Goal: Navigation & Orientation: Find specific page/section

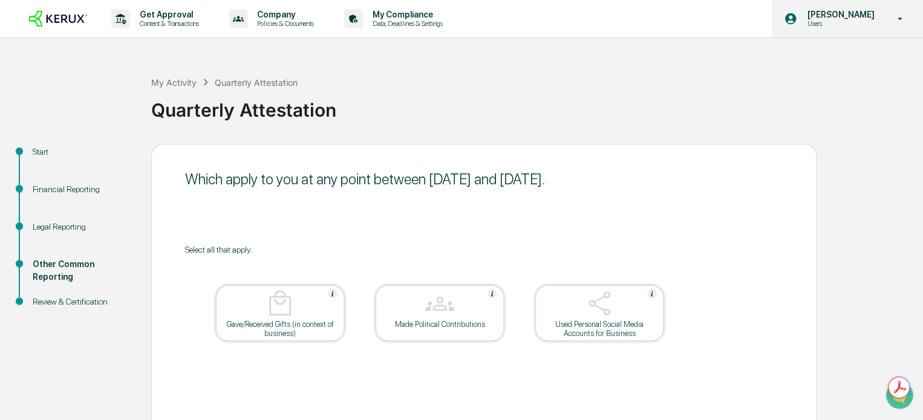
click at [818, 25] on p "Users" at bounding box center [838, 23] width 83 height 8
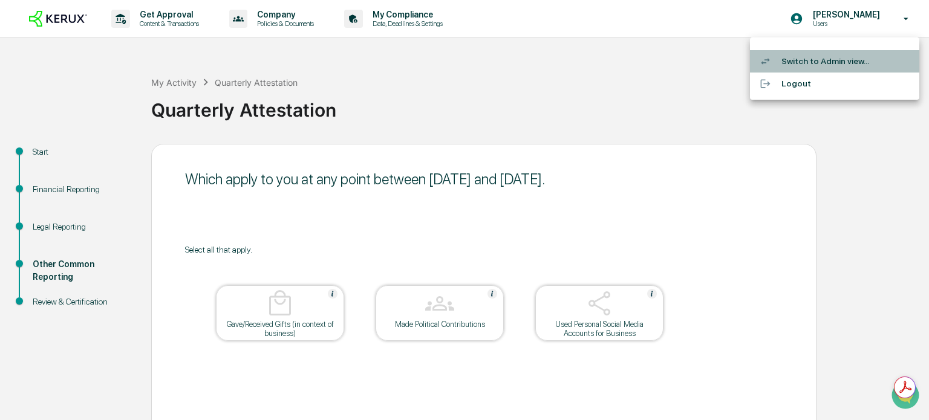
click at [801, 69] on li "Switch to Admin view..." at bounding box center [834, 61] width 169 height 22
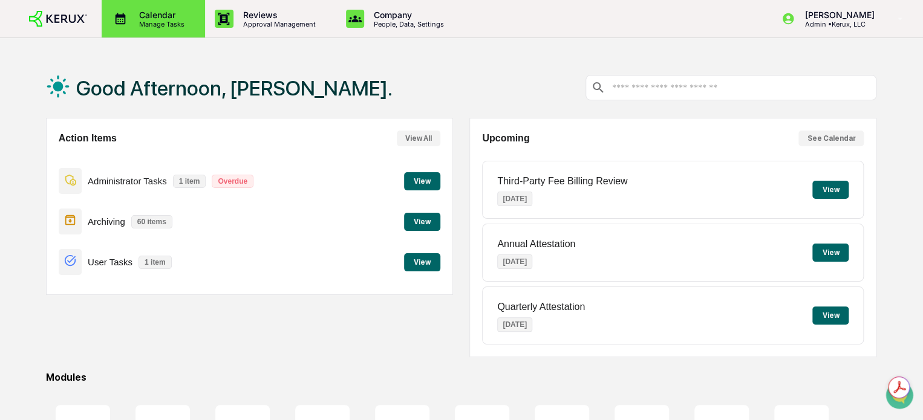
click at [161, 1] on div "Calendar Manage Tasks" at bounding box center [153, 18] width 103 height 37
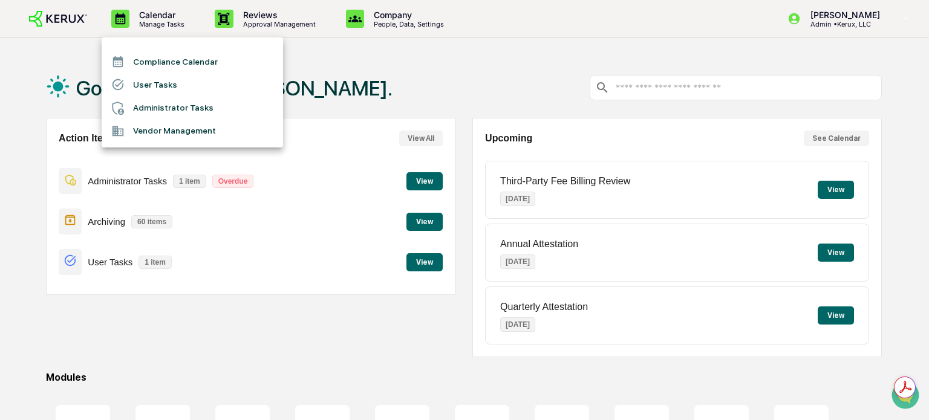
click at [232, 21] on div at bounding box center [464, 210] width 929 height 420
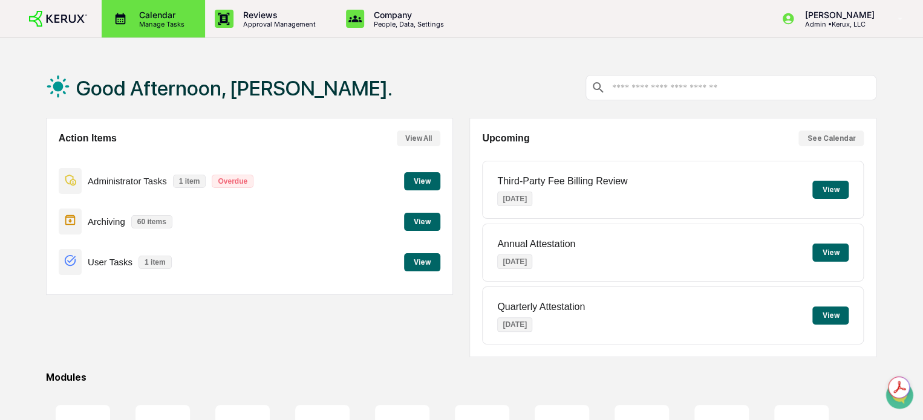
click at [164, 4] on div "Calendar Manage Tasks" at bounding box center [153, 18] width 103 height 37
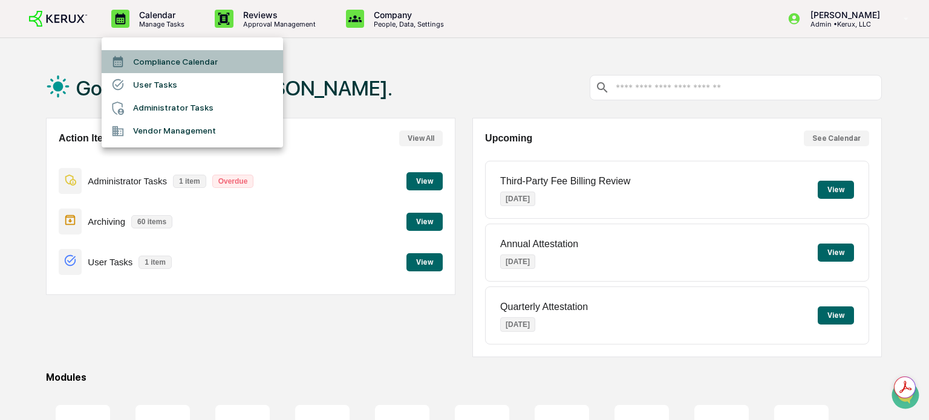
click at [157, 62] on li "Compliance Calendar" at bounding box center [192, 61] width 181 height 23
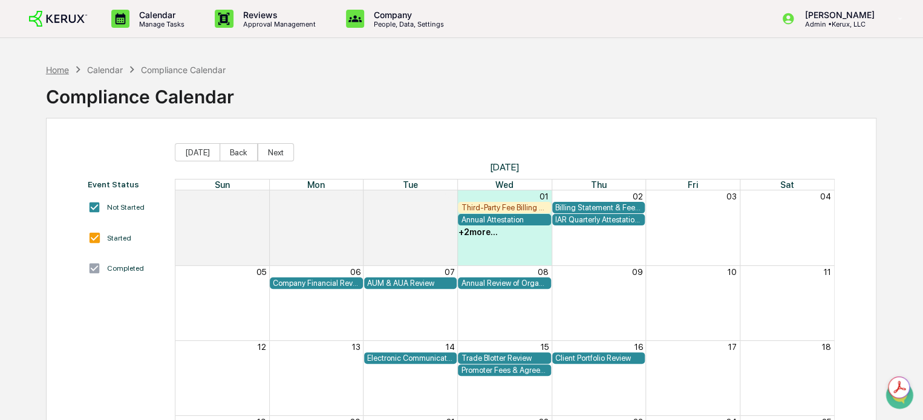
click at [67, 65] on div "Home" at bounding box center [57, 70] width 23 height 10
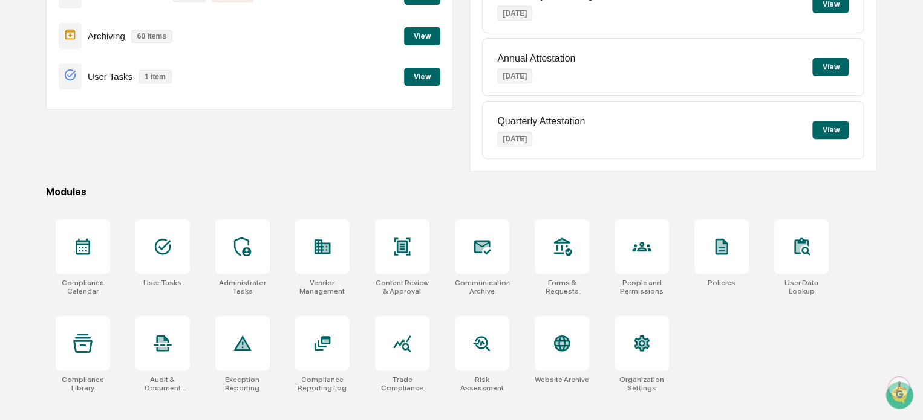
scroll to position [194, 0]
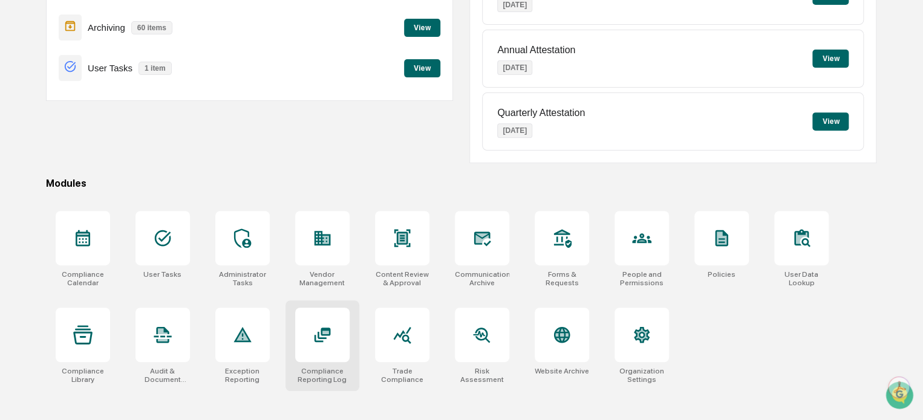
click at [322, 342] on icon at bounding box center [322, 335] width 16 height 15
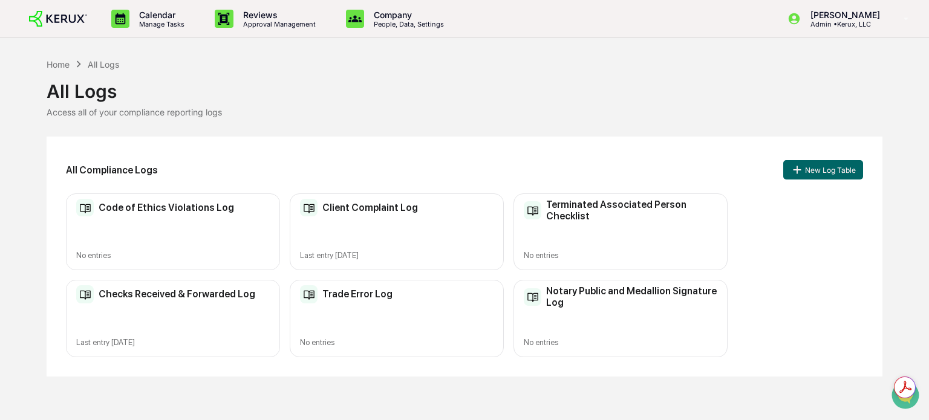
click at [181, 300] on h2 "Checks Received & Forwarded Log" at bounding box center [177, 293] width 157 height 11
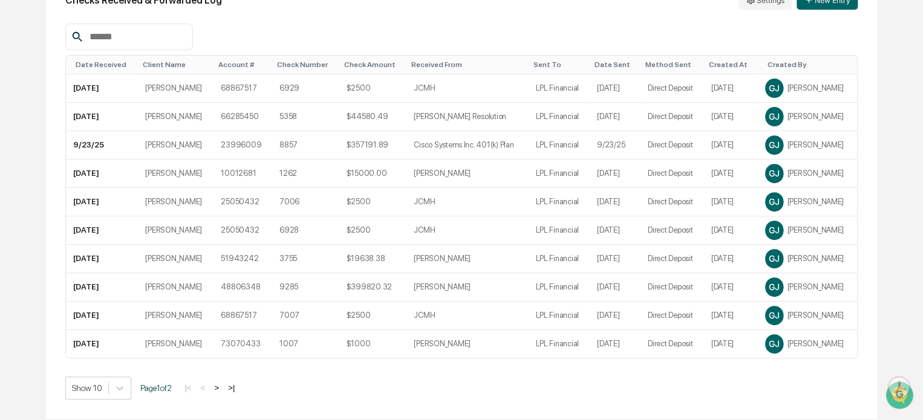
scroll to position [179, 0]
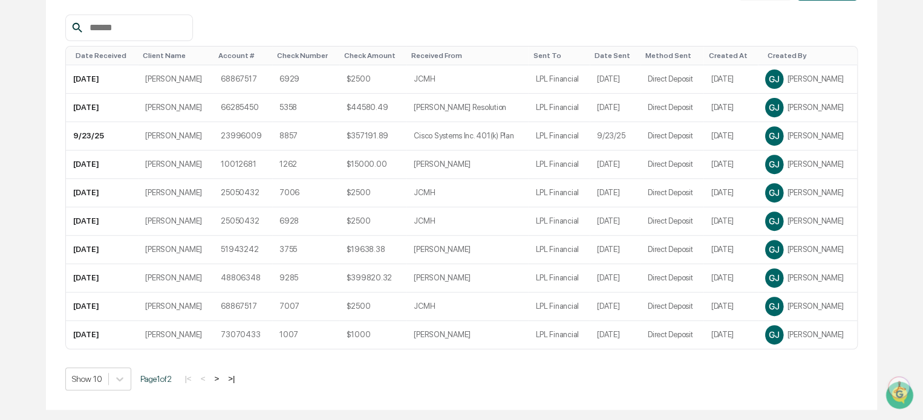
click at [223, 384] on button ">" at bounding box center [216, 379] width 12 height 10
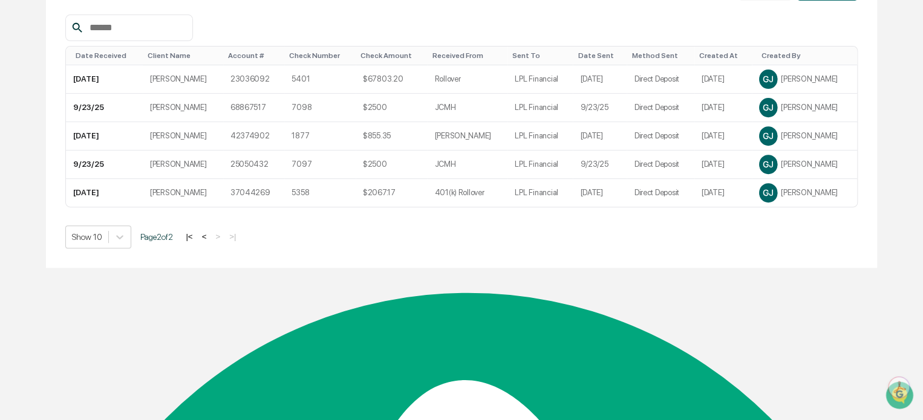
scroll to position [37, 0]
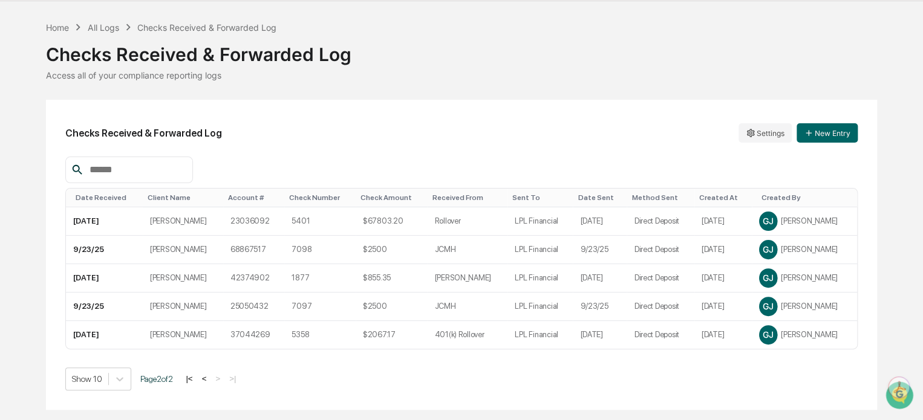
click at [208, 384] on button "<" at bounding box center [204, 379] width 12 height 10
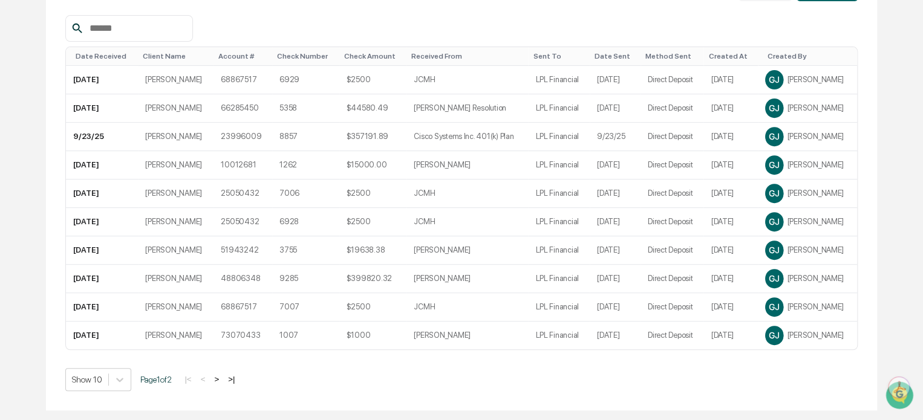
scroll to position [179, 0]
click at [221, 384] on button ">" at bounding box center [216, 379] width 12 height 10
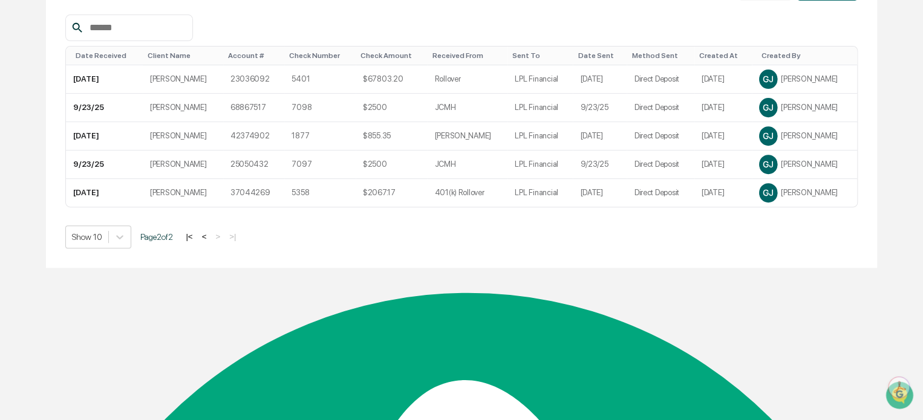
scroll to position [37, 0]
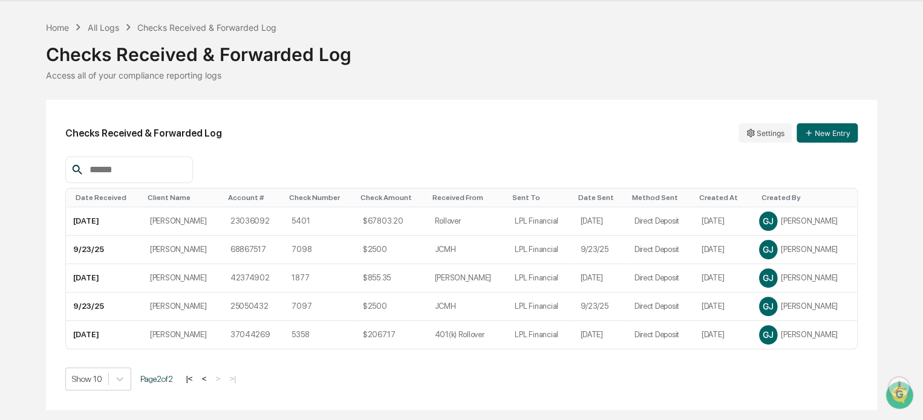
click at [196, 384] on button "|<" at bounding box center [189, 379] width 14 height 10
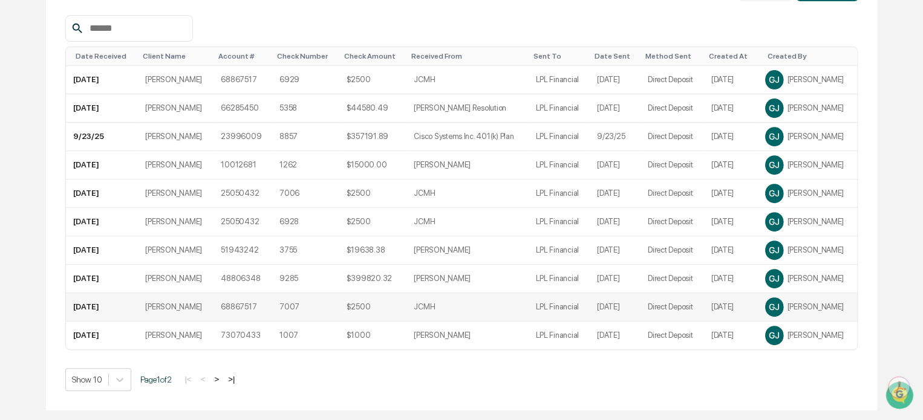
scroll to position [179, 0]
click at [221, 384] on button ">" at bounding box center [216, 379] width 12 height 10
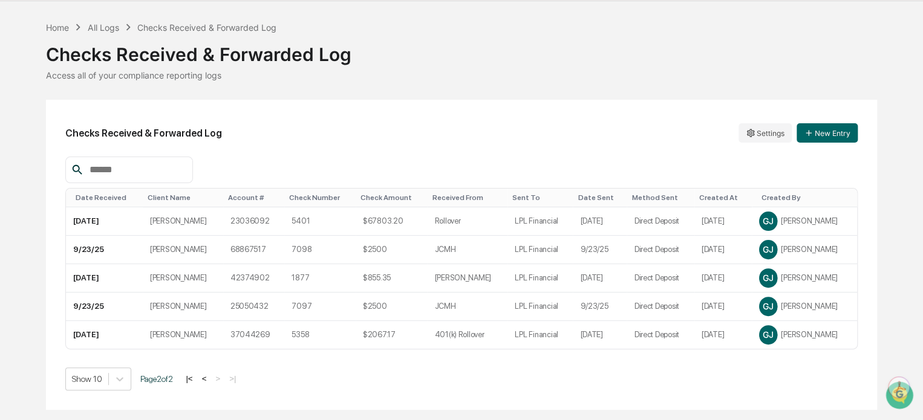
click at [196, 384] on button "|<" at bounding box center [189, 379] width 14 height 10
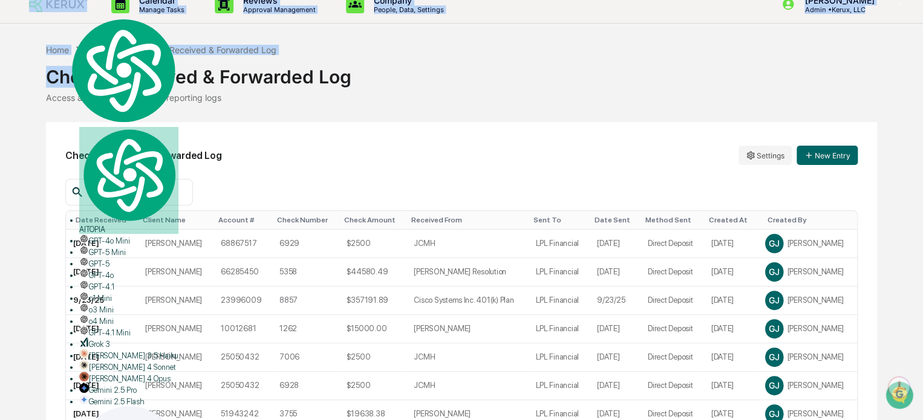
scroll to position [0, 0]
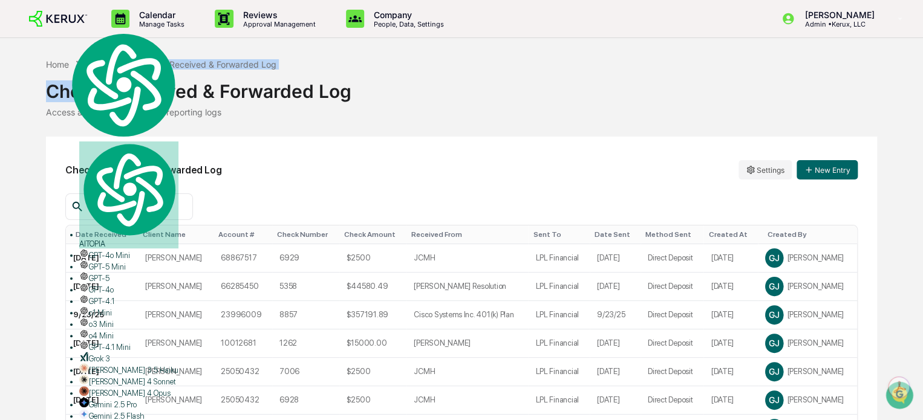
drag, startPoint x: 83, startPoint y: 24, endPoint x: 97, endPoint y: 62, distance: 40.2
type textarea "**********"
click at [97, 62] on div "Home All Logs Checks Received & Forwarded Log Checks Received & Forwarded Log A…" at bounding box center [461, 323] width 830 height 532
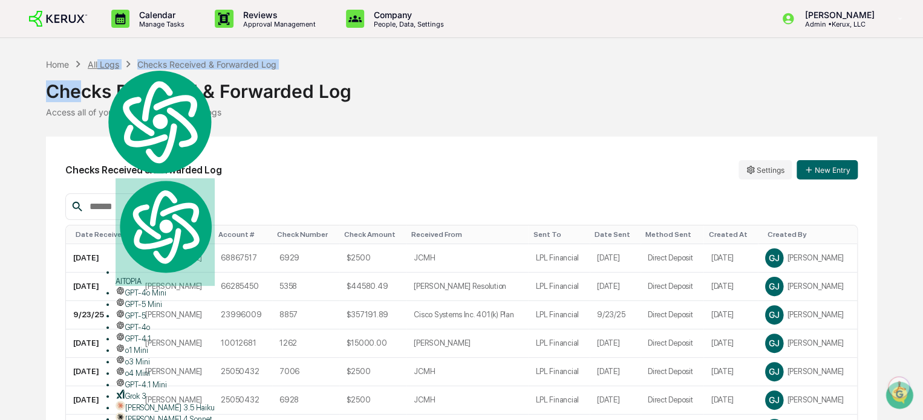
click at [97, 62] on div "All Logs" at bounding box center [103, 64] width 31 height 10
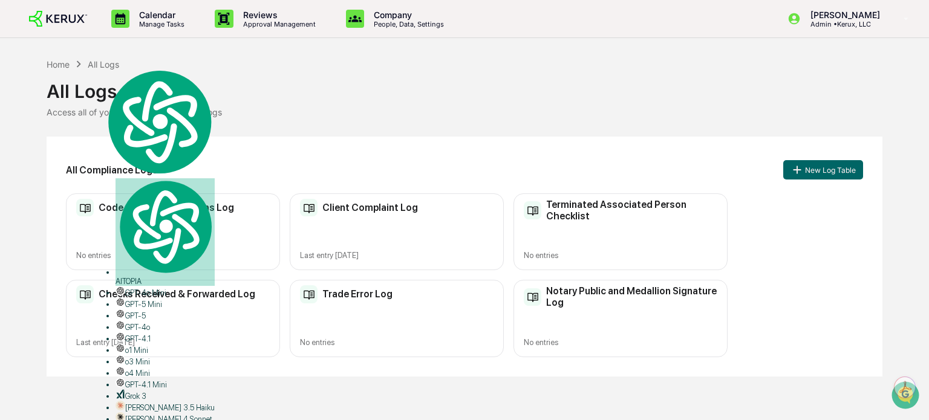
click at [199, 300] on h2 "Checks Received & Forwarded Log" at bounding box center [177, 293] width 157 height 11
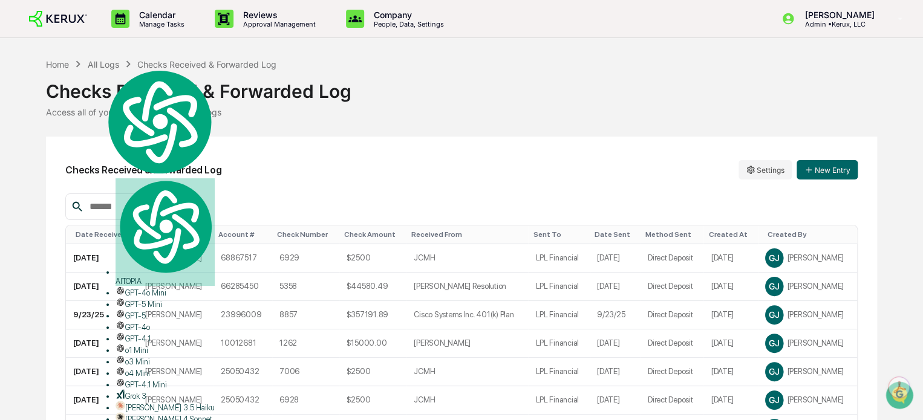
click at [199, 301] on td "Patrick McNally" at bounding box center [176, 287] width 76 height 28
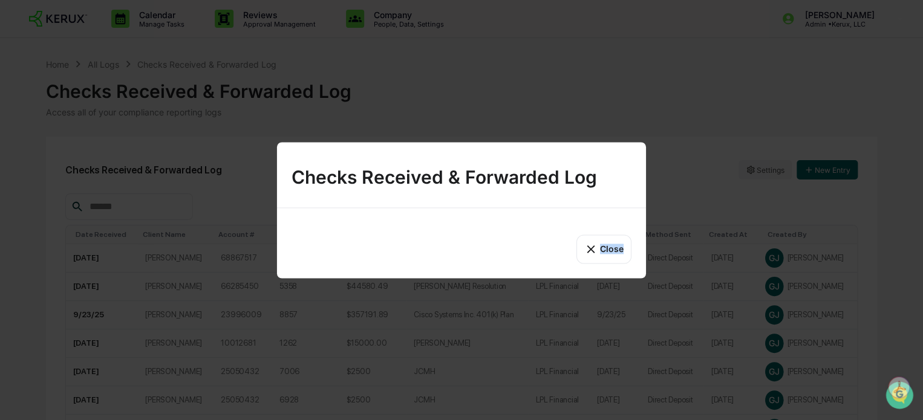
click at [199, 307] on div "Checks Received & Forwarded Log Close" at bounding box center [461, 210] width 923 height 420
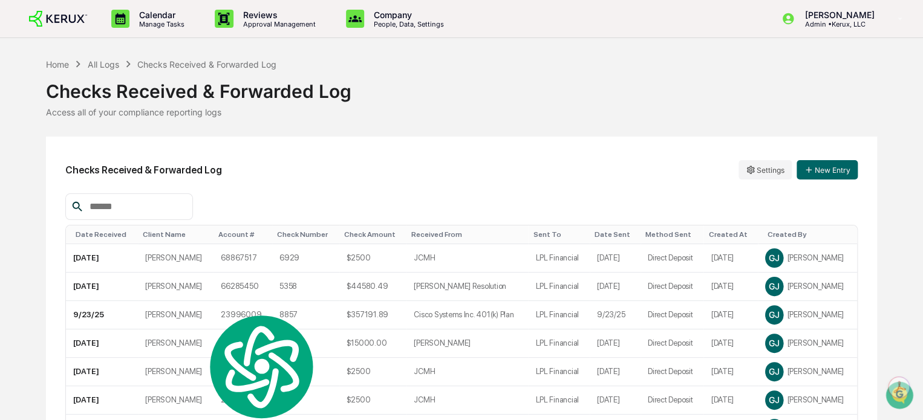
click at [402, 92] on div "Checks Received & Forwarded Log" at bounding box center [461, 86] width 830 height 31
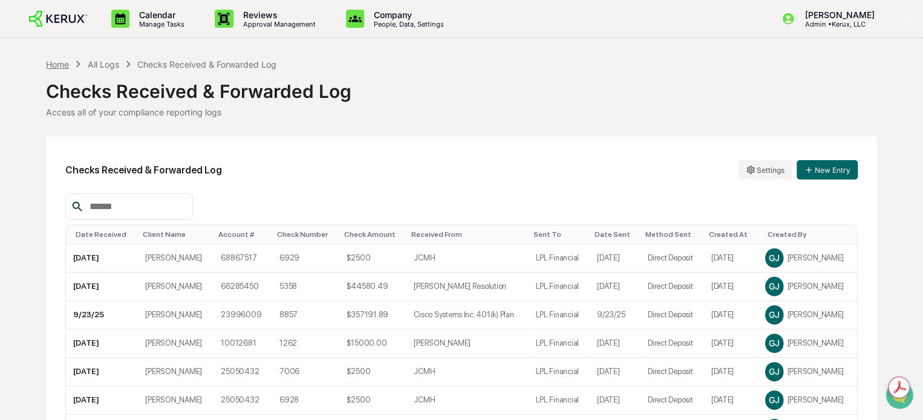
click at [61, 68] on div "Home" at bounding box center [57, 64] width 23 height 10
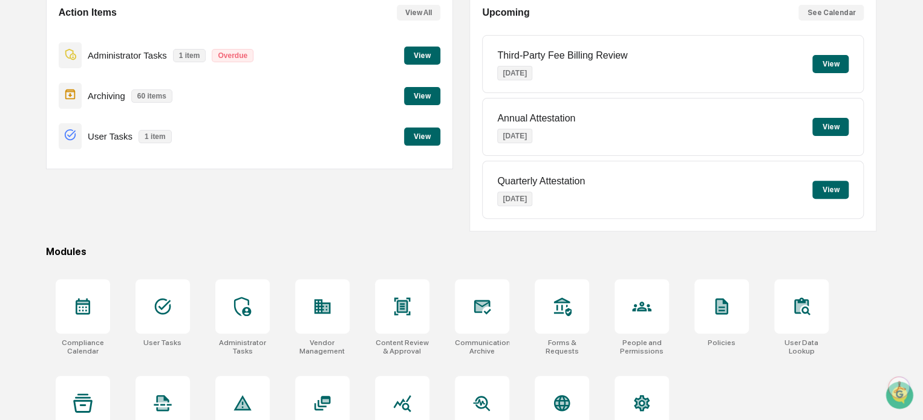
scroll to position [194, 0]
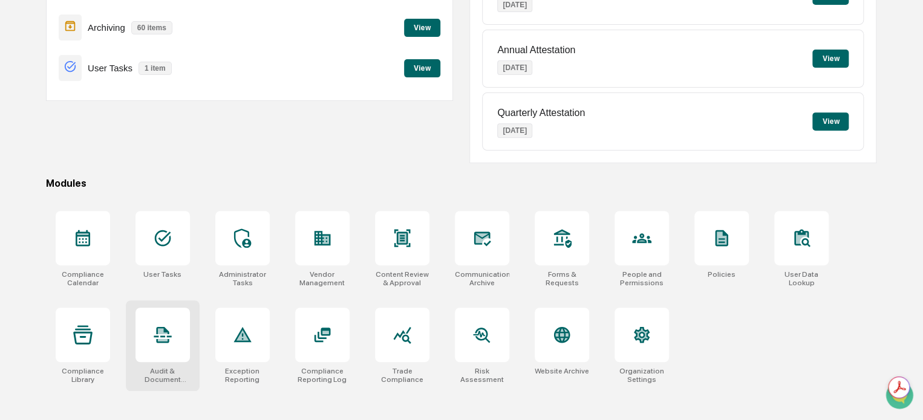
click at [164, 345] on icon at bounding box center [162, 334] width 19 height 19
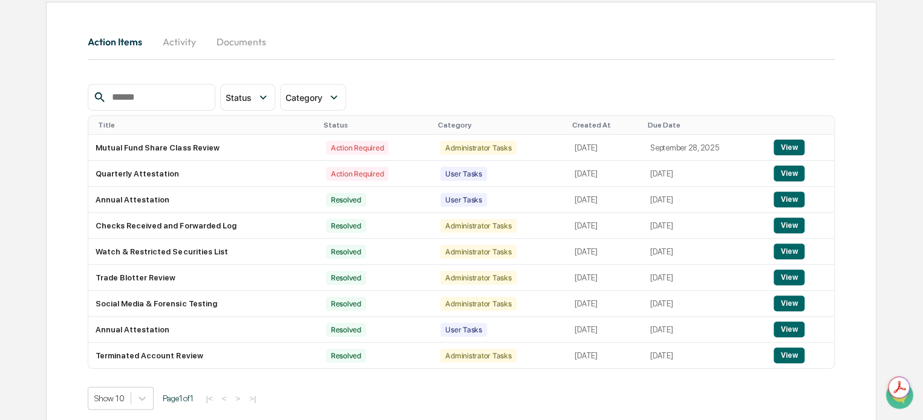
scroll to position [114, 0]
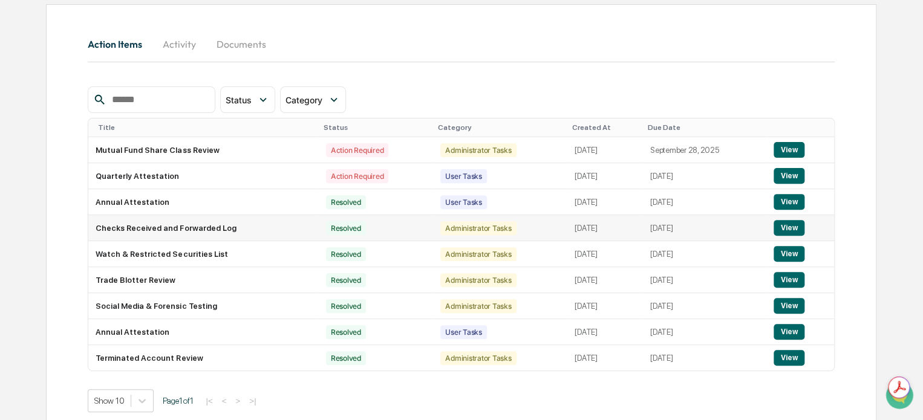
click at [793, 230] on button "View" at bounding box center [788, 228] width 31 height 16
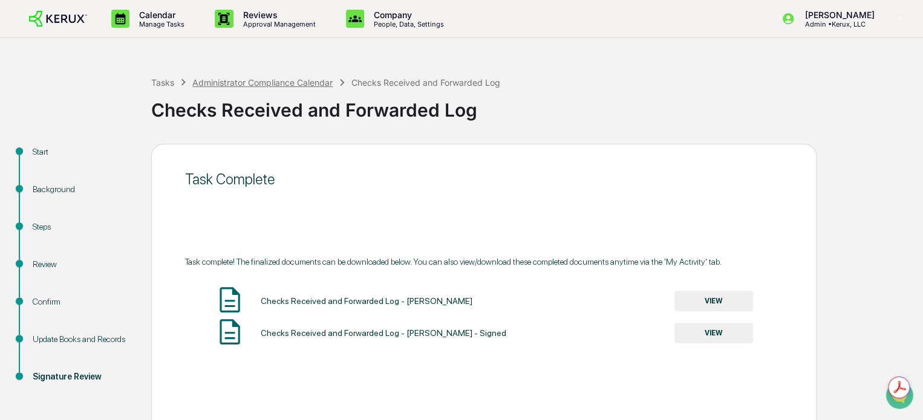
click at [300, 80] on div "Administrator Compliance Calendar" at bounding box center [262, 82] width 140 height 10
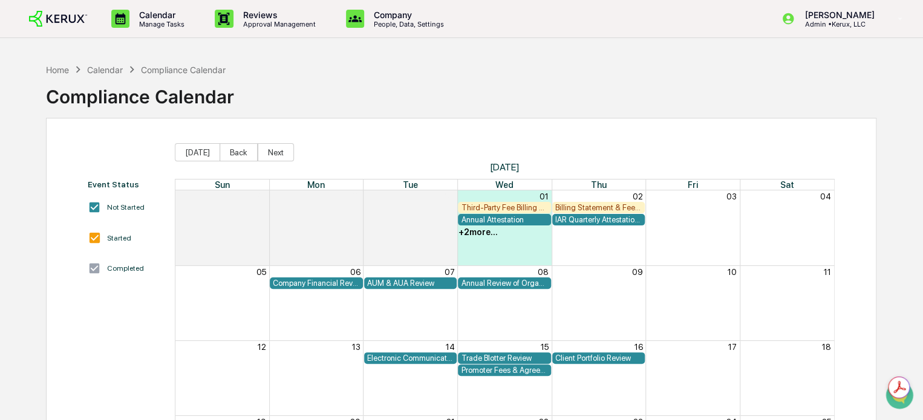
click at [100, 70] on div "Calendar" at bounding box center [105, 70] width 36 height 10
click at [178, 65] on div "Compliance Calendar" at bounding box center [183, 70] width 85 height 10
click at [119, 65] on div "Calendar" at bounding box center [105, 70] width 36 height 10
click at [61, 65] on div "Home" at bounding box center [57, 70] width 23 height 10
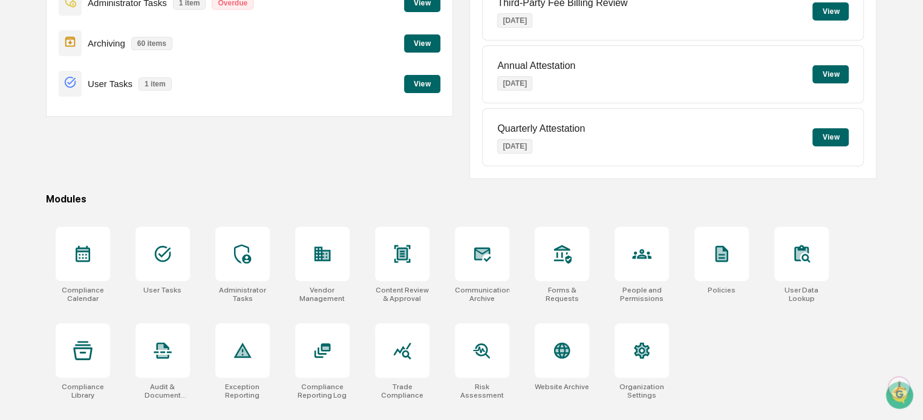
scroll to position [194, 0]
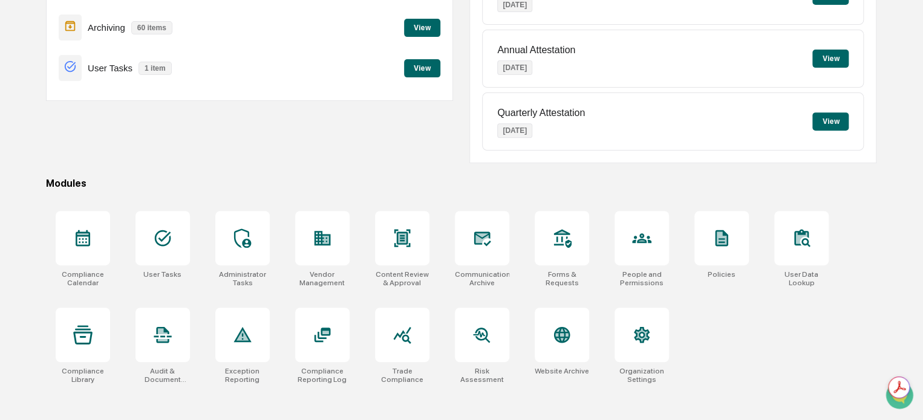
click at [718, 387] on div "Compliance Calendar User Tasks Administrator Tasks Vendor Management Content Re…" at bounding box center [461, 297] width 830 height 187
click at [306, 163] on div "Action Items View All Administrator Tasks 1 item Overdue View Archiving 60 item…" at bounding box center [249, 43] width 407 height 239
click at [336, 155] on div "Action Items View All Administrator Tasks 1 item Overdue View Archiving 60 item…" at bounding box center [249, 43] width 407 height 239
click at [542, 287] on div "Forms & Requests" at bounding box center [562, 278] width 54 height 17
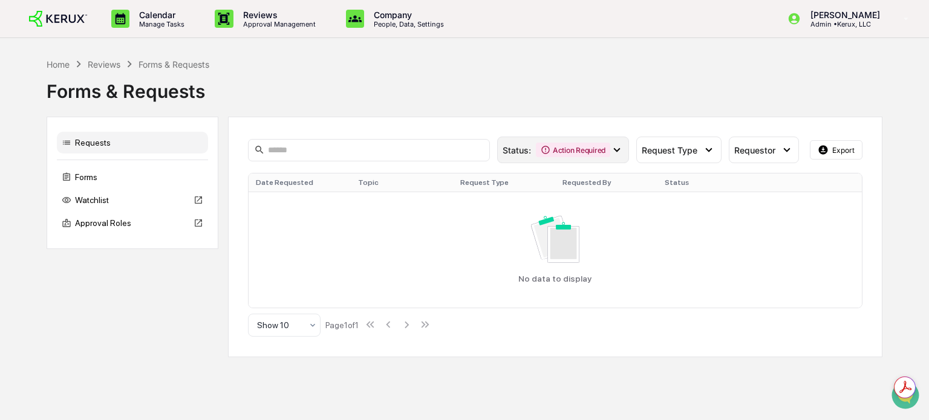
click at [564, 152] on div "Action Required" at bounding box center [573, 150] width 74 height 15
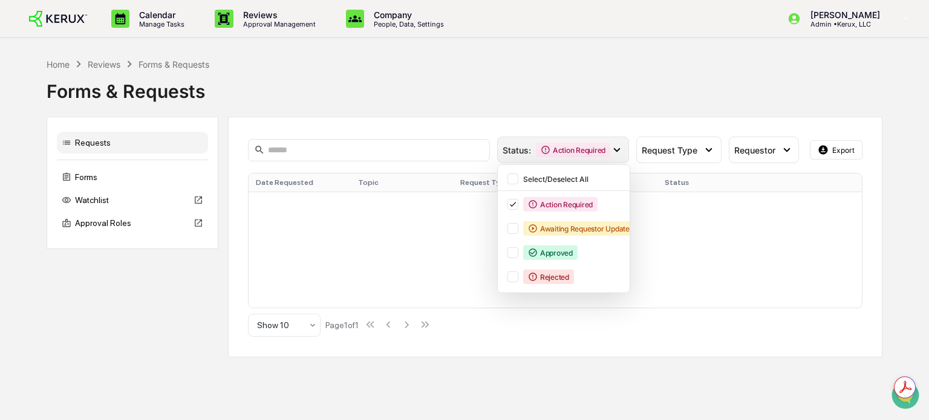
click at [564, 152] on div "Action Required" at bounding box center [573, 150] width 74 height 15
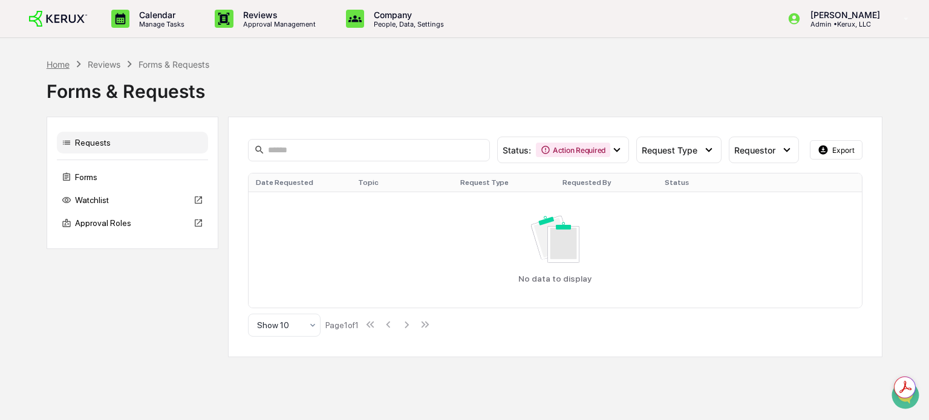
click at [56, 65] on div "Home" at bounding box center [58, 64] width 23 height 10
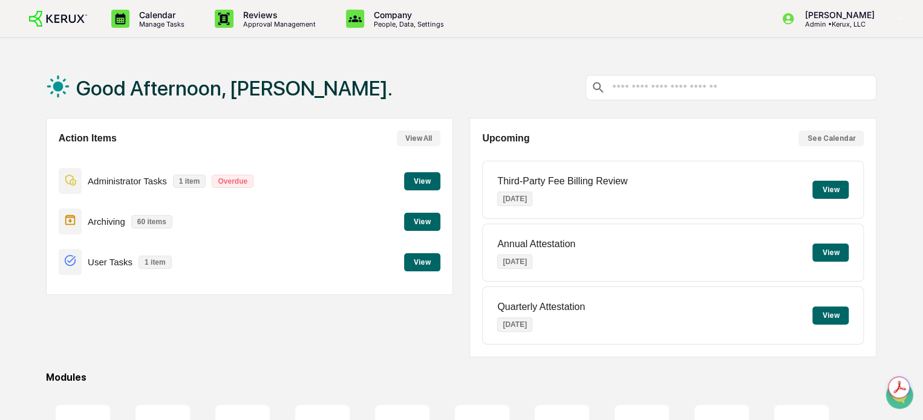
click at [825, 192] on button "View" at bounding box center [830, 190] width 36 height 18
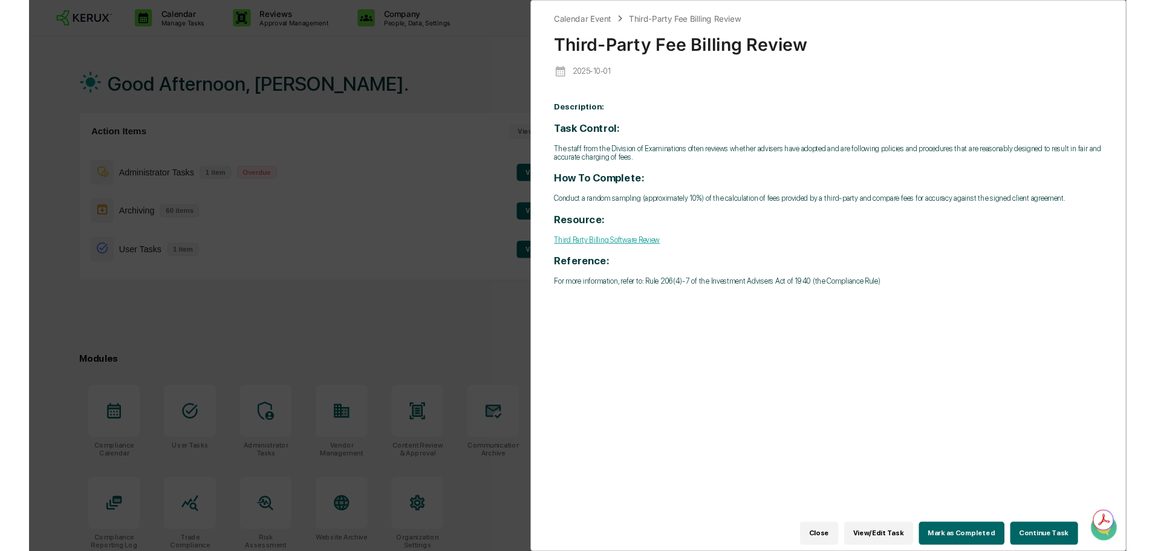
scroll to position [15313, 0]
